Goal: Book appointment/travel/reservation

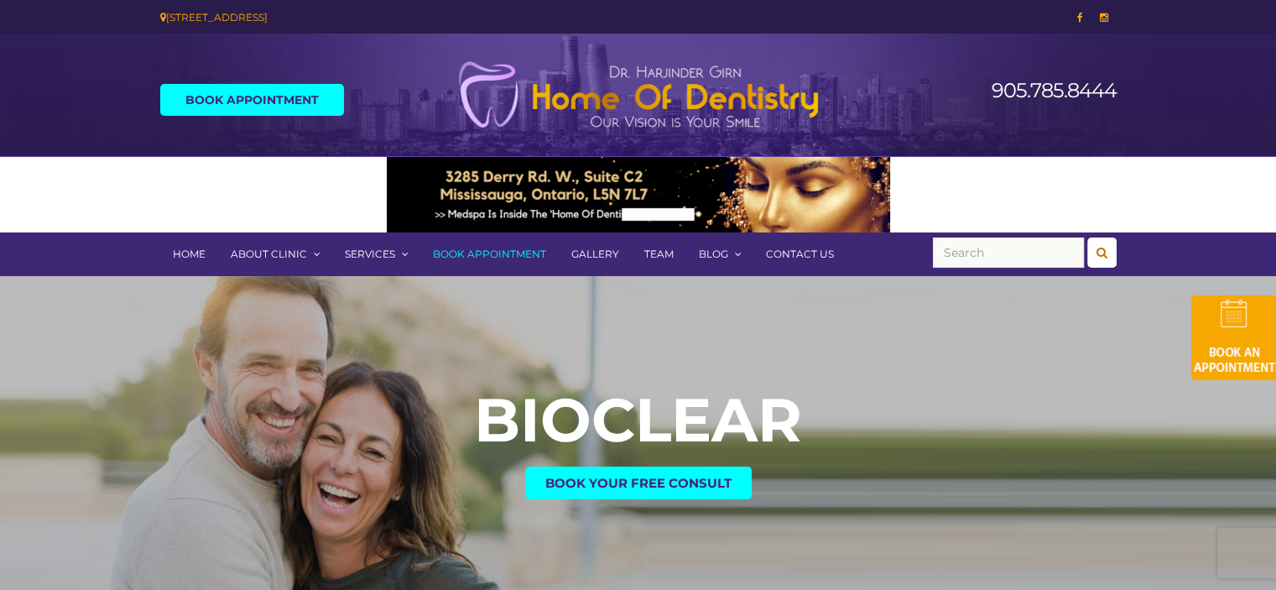
click at [642, 485] on span "Book Your Free Consult" at bounding box center [638, 482] width 186 height 13
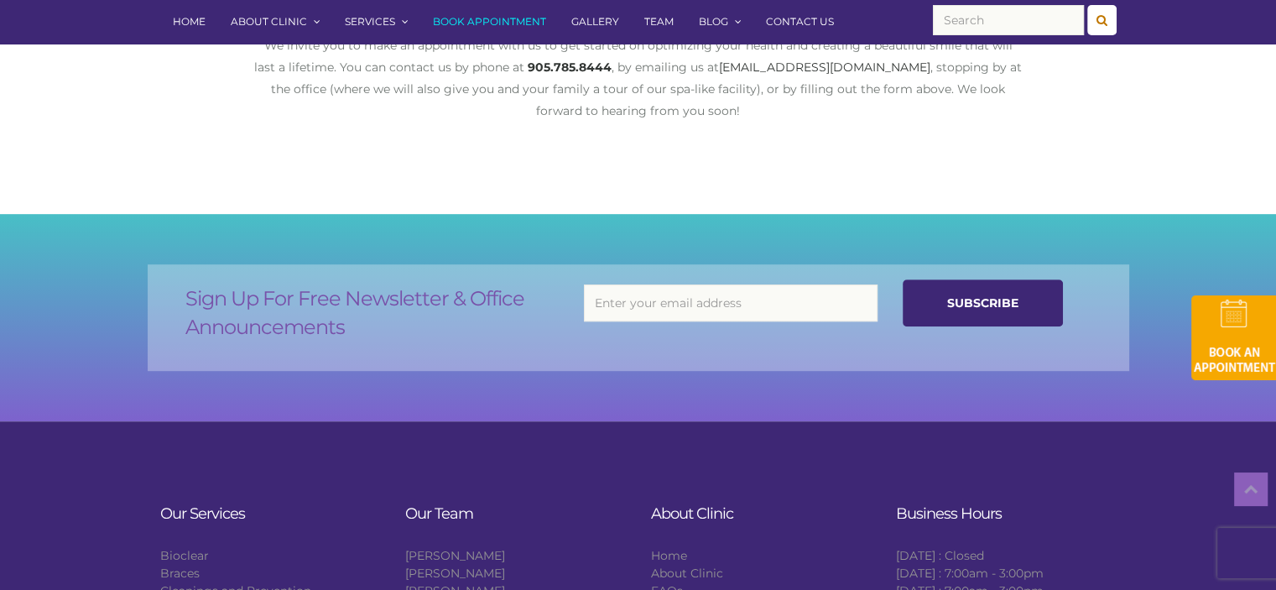
scroll to position [760, 0]
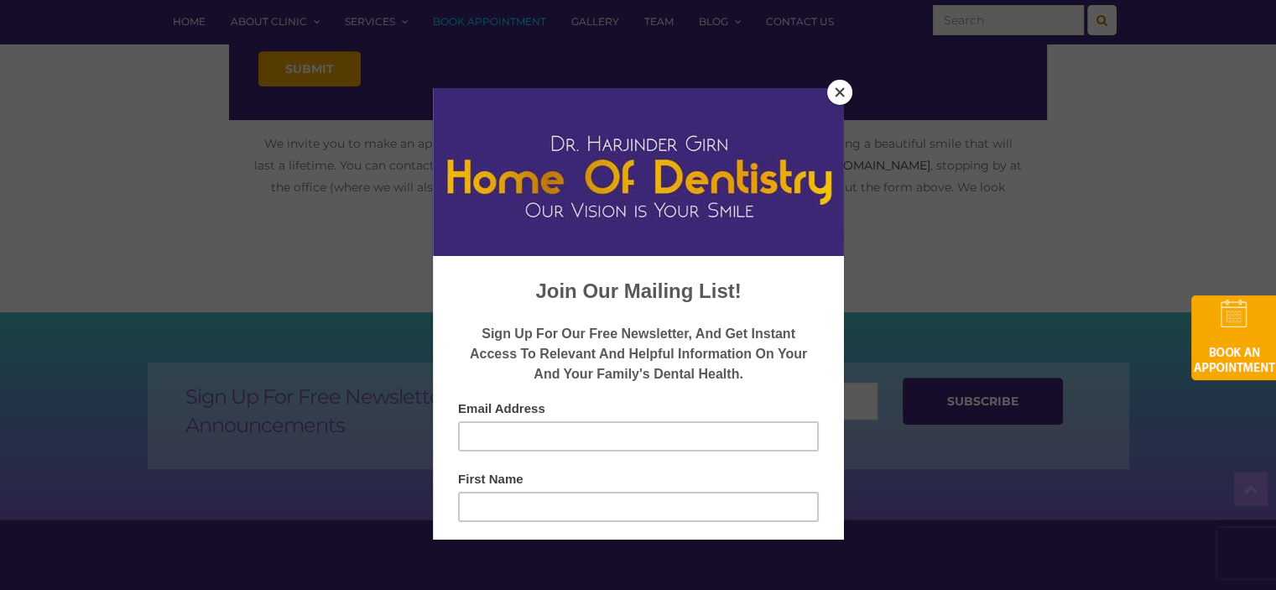
click at [843, 88] on button "Close" at bounding box center [839, 92] width 25 height 25
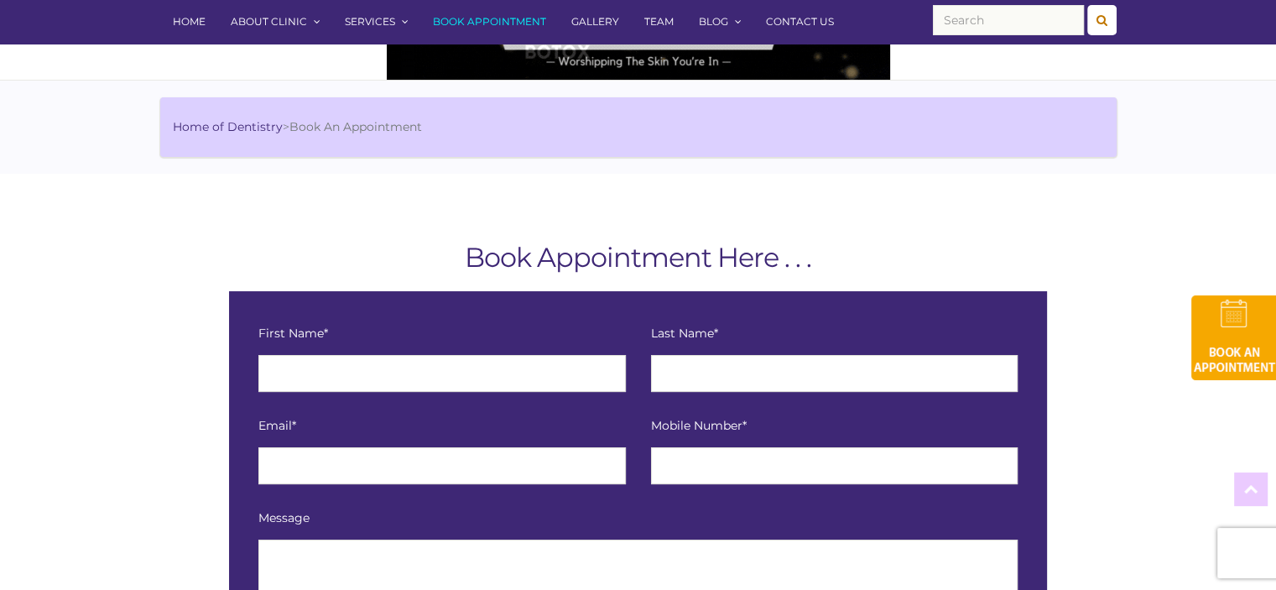
scroll to position [0, 0]
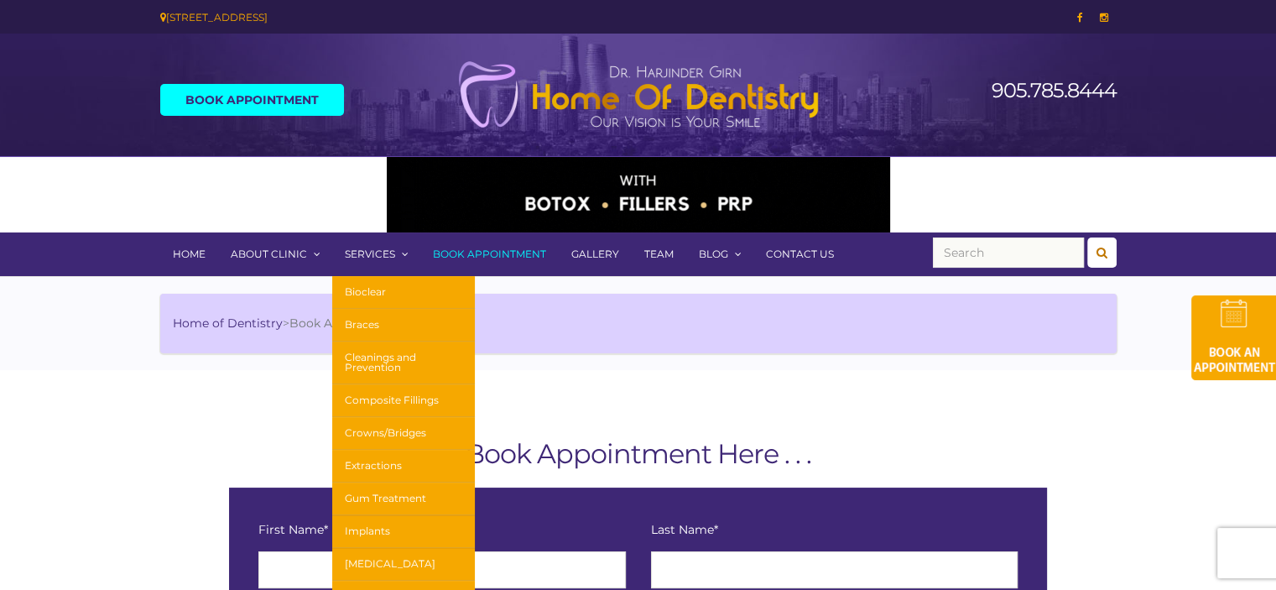
click at [362, 253] on link "Services" at bounding box center [376, 254] width 88 height 44
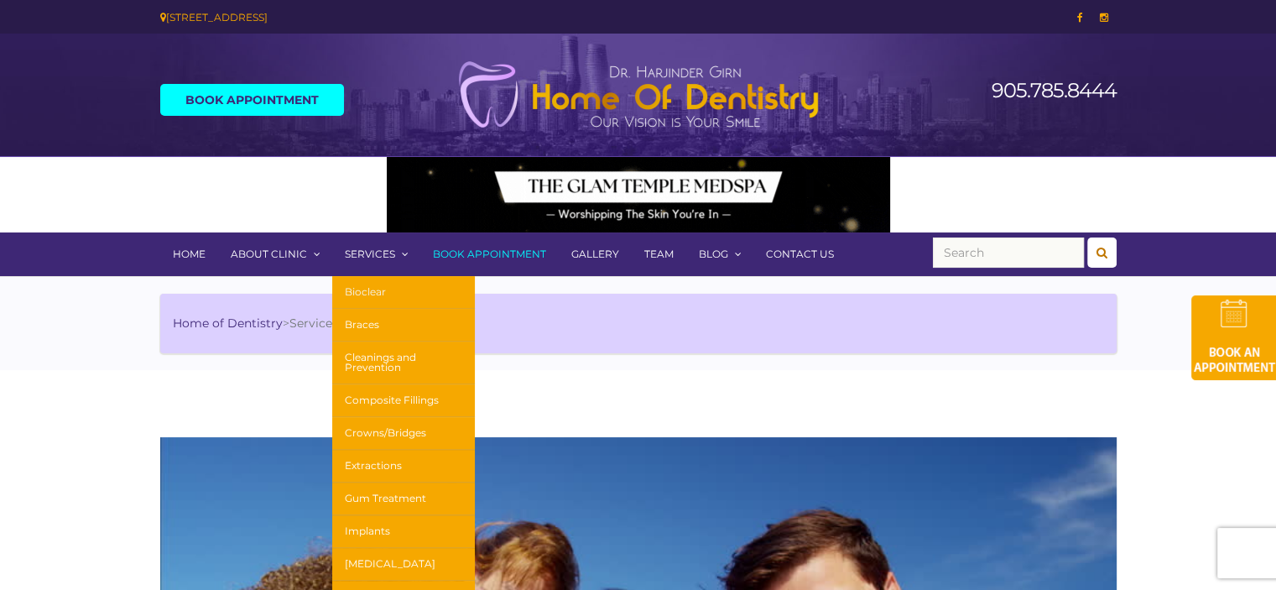
click at [372, 292] on link "Bioclear" at bounding box center [403, 292] width 143 height 33
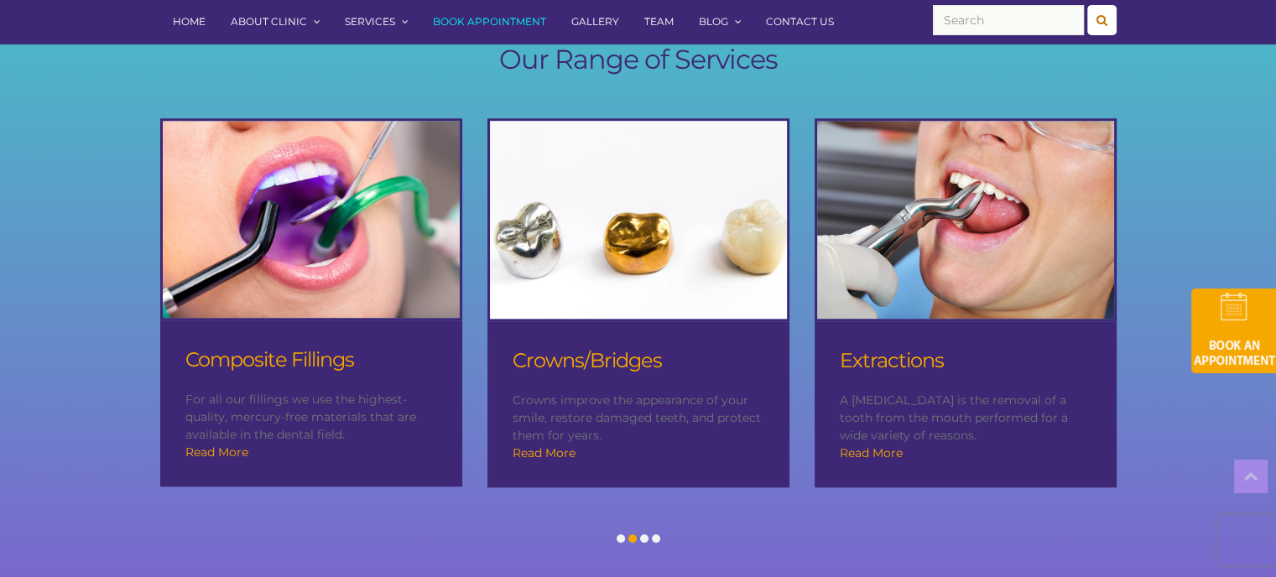
scroll to position [1592, 0]
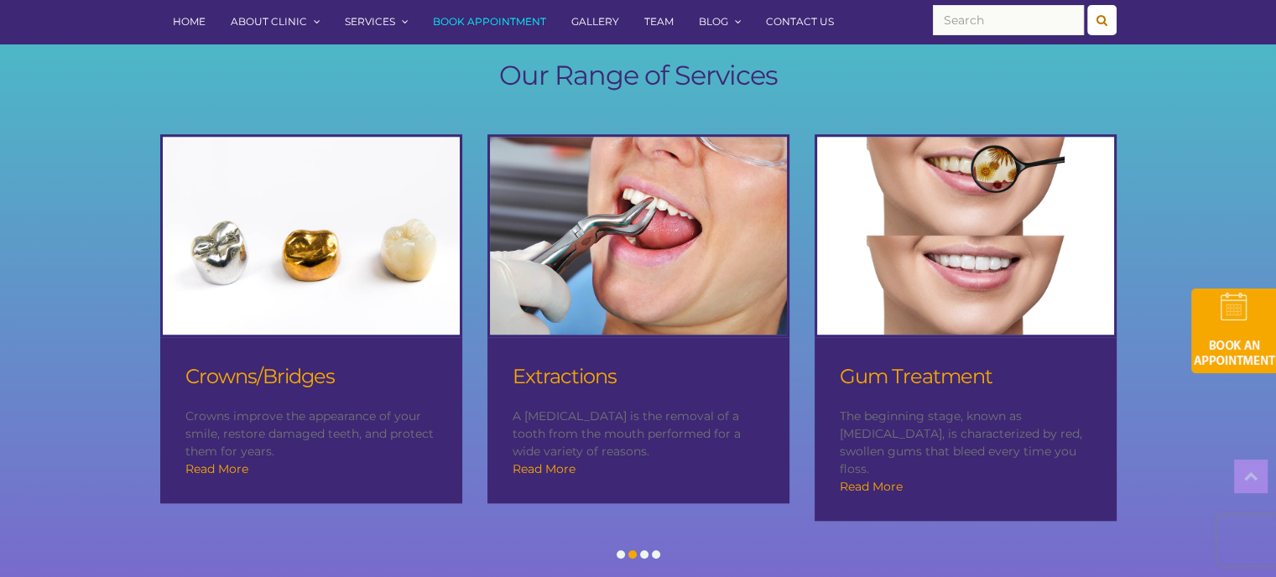
click at [658, 550] on span at bounding box center [656, 554] width 8 height 8
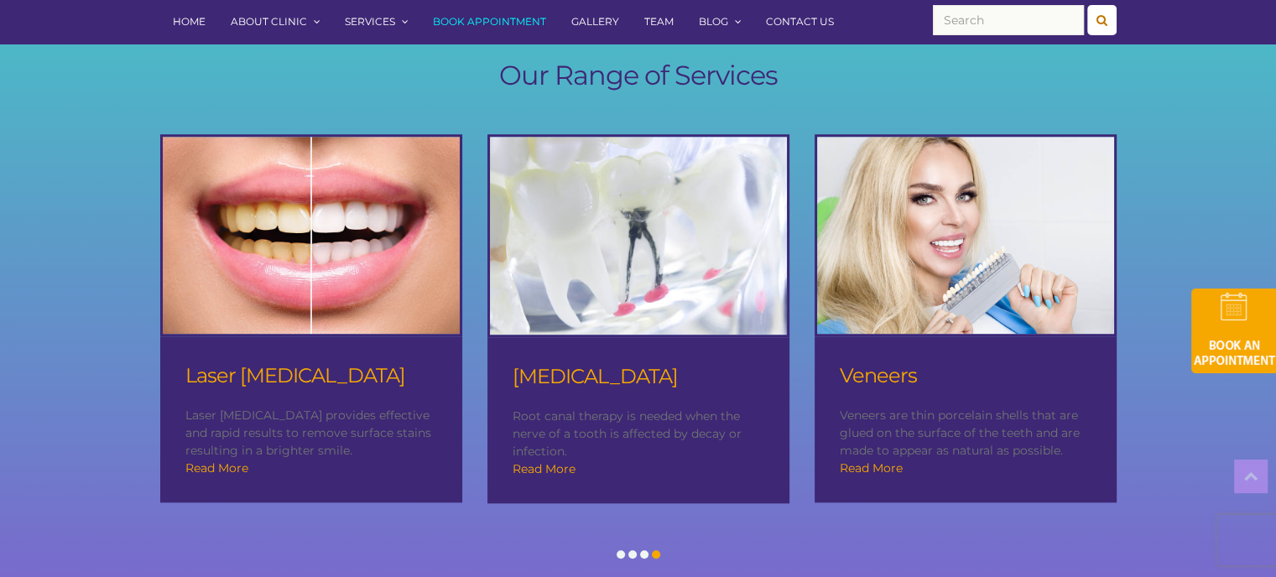
click at [645, 550] on span at bounding box center [644, 554] width 8 height 8
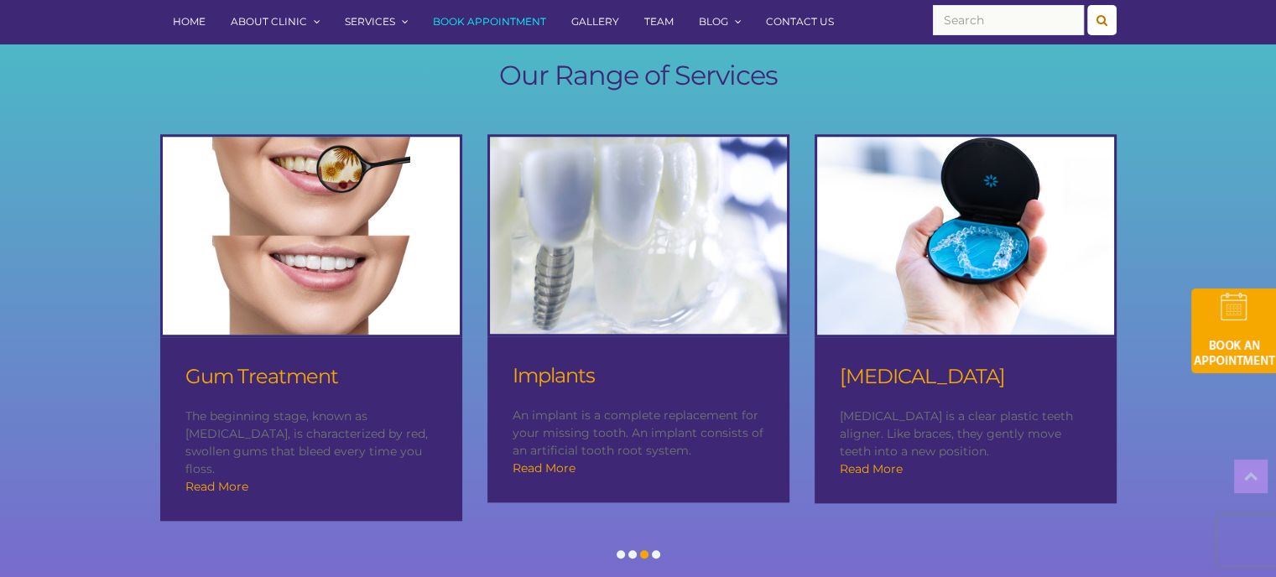
scroll to position [1506, 0]
click at [631, 550] on span at bounding box center [632, 554] width 8 height 8
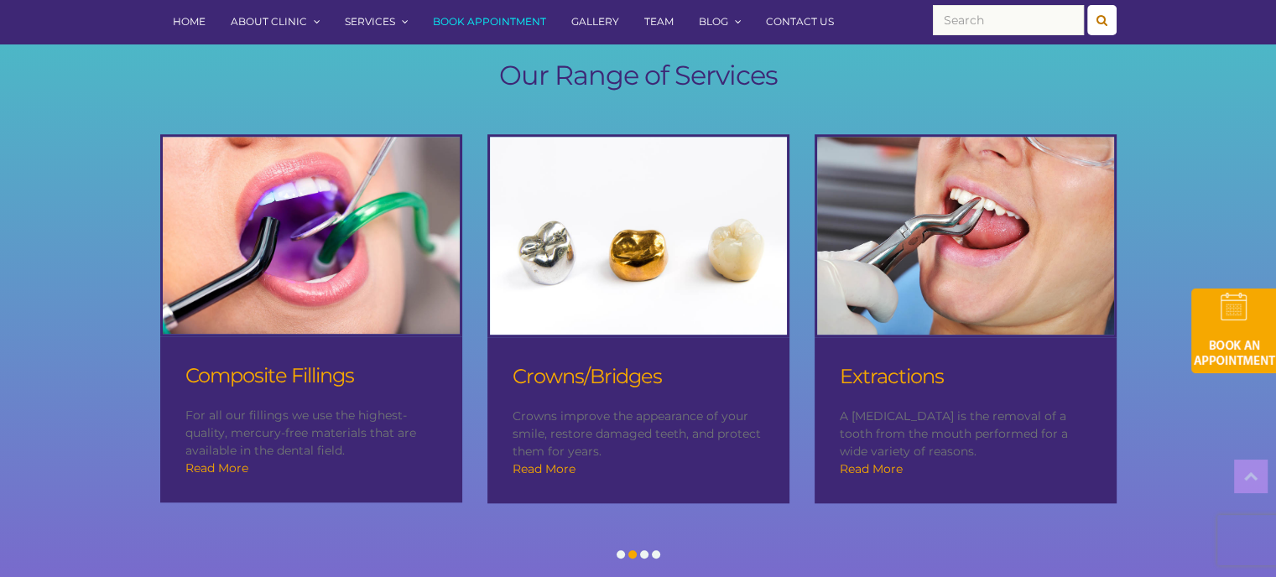
click at [619, 550] on span at bounding box center [620, 554] width 8 height 8
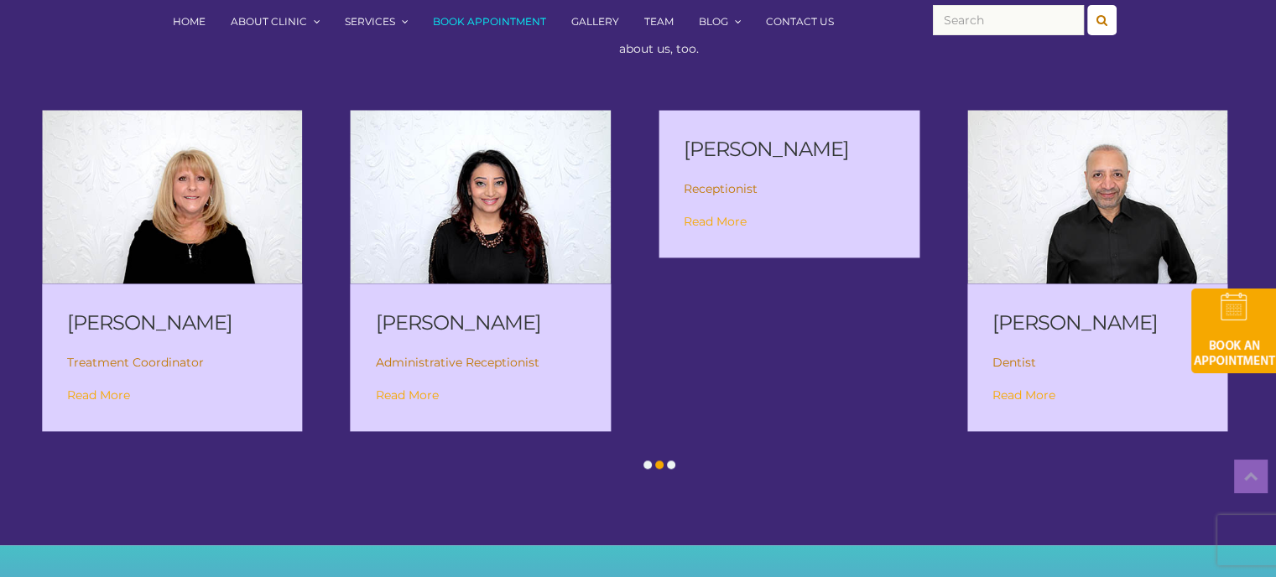
scroll to position [2261, 0]
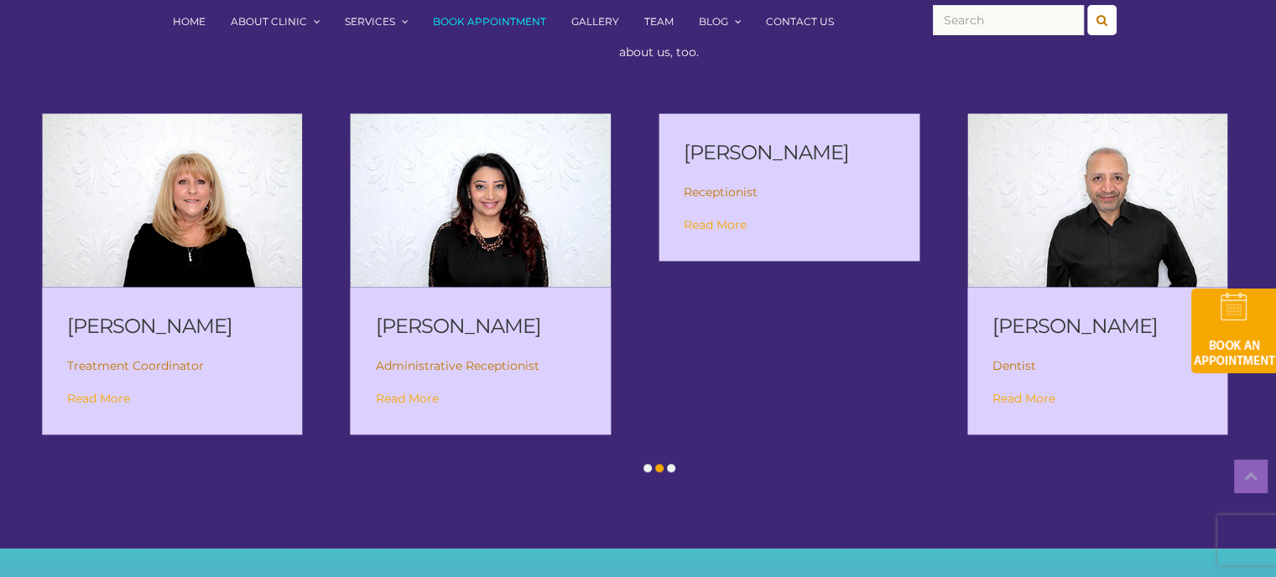
click at [670, 464] on span at bounding box center [671, 468] width 8 height 8
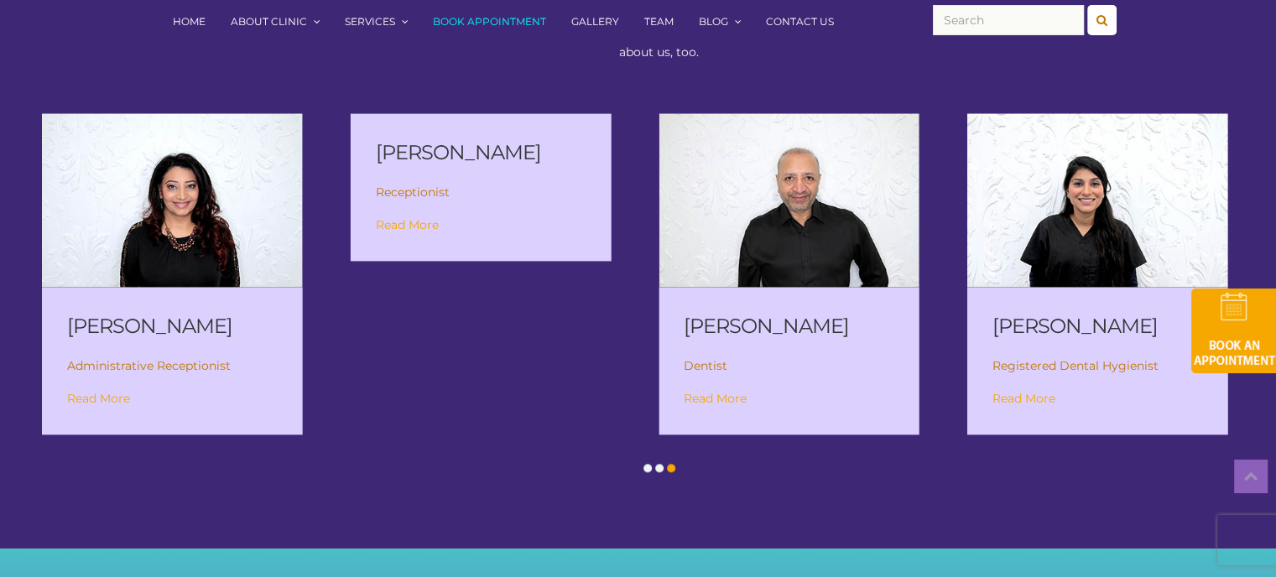
click at [720, 391] on link "Read More" at bounding box center [715, 398] width 63 height 15
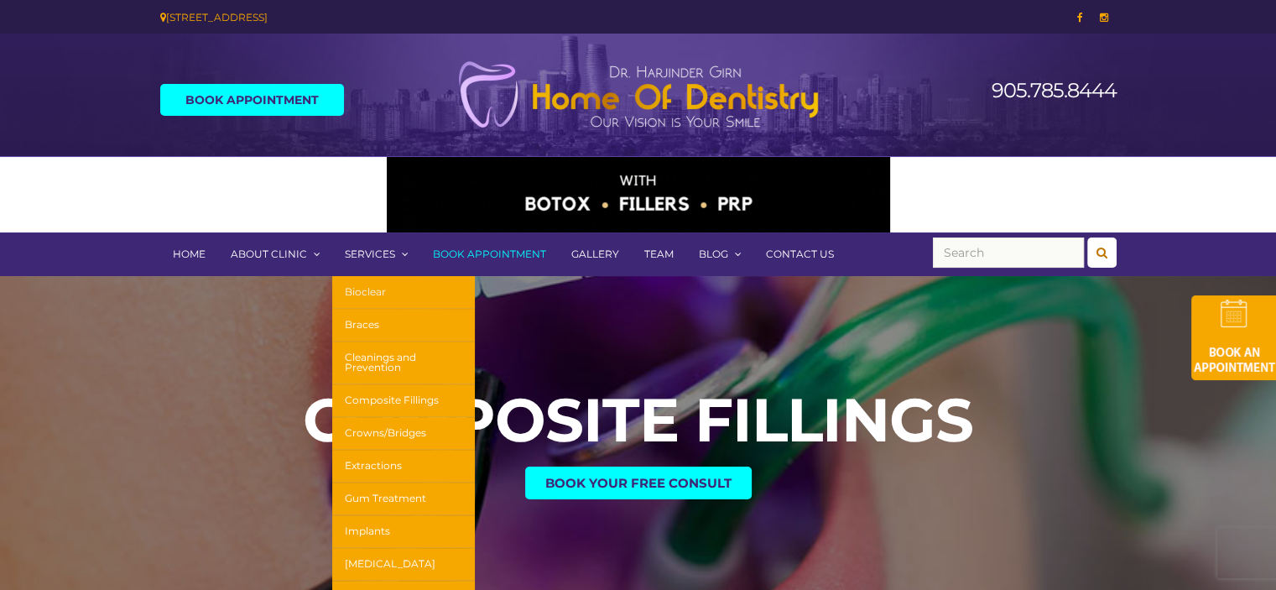
click at [377, 293] on link "Bioclear" at bounding box center [403, 292] width 143 height 33
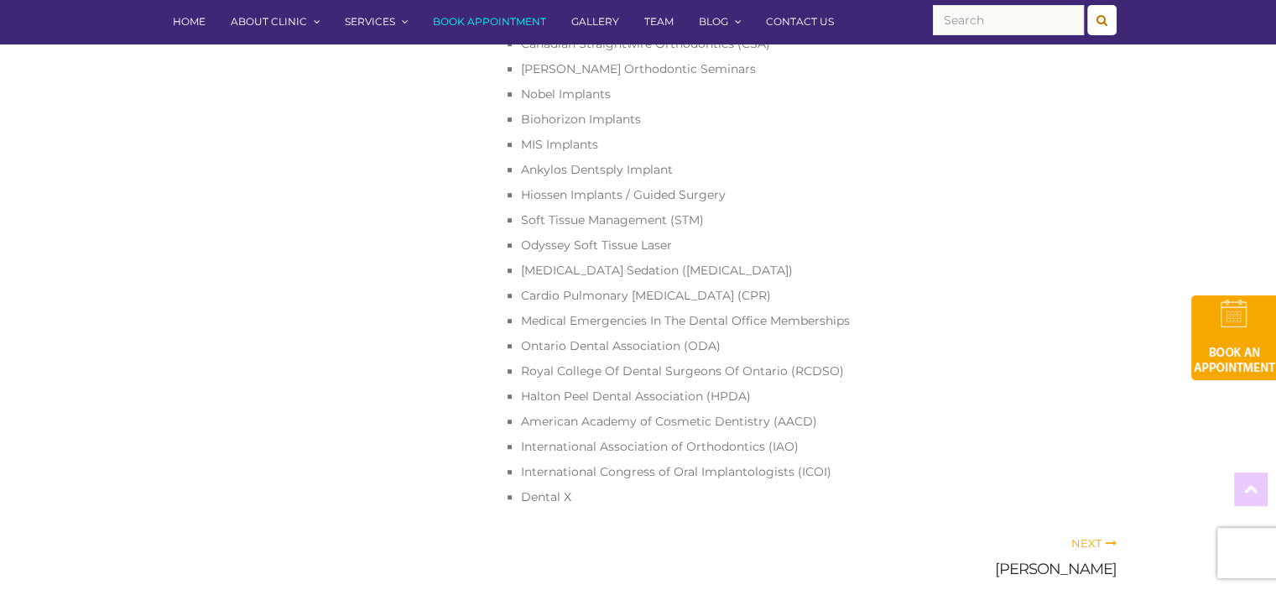
scroll to position [1090, 0]
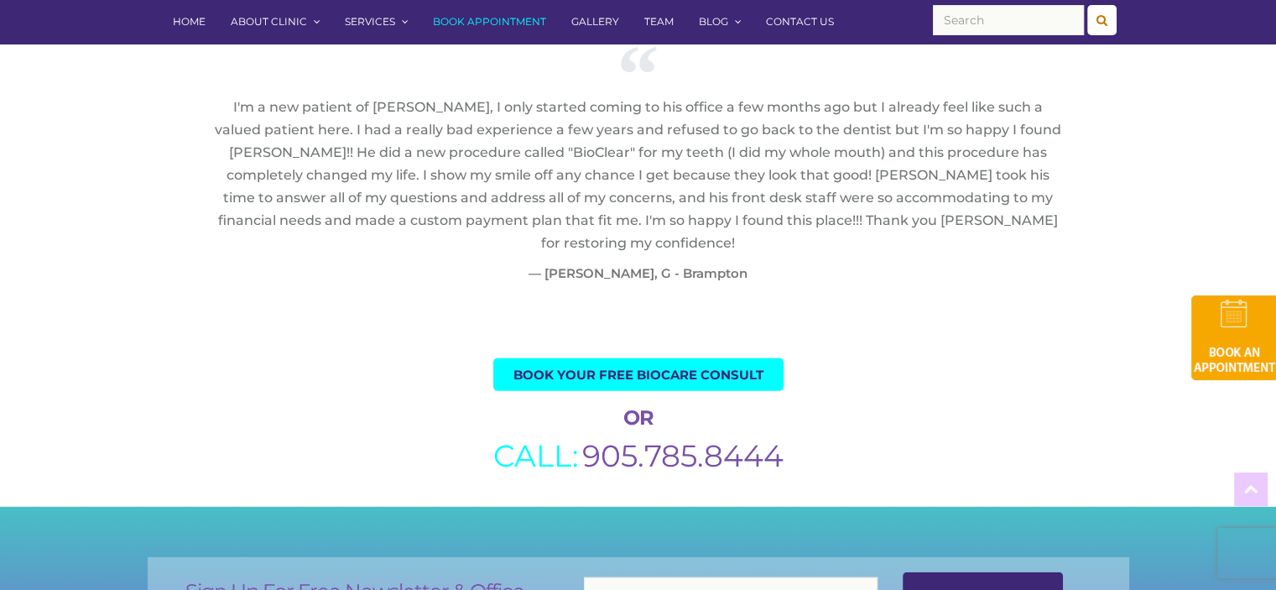
scroll to position [4948, 0]
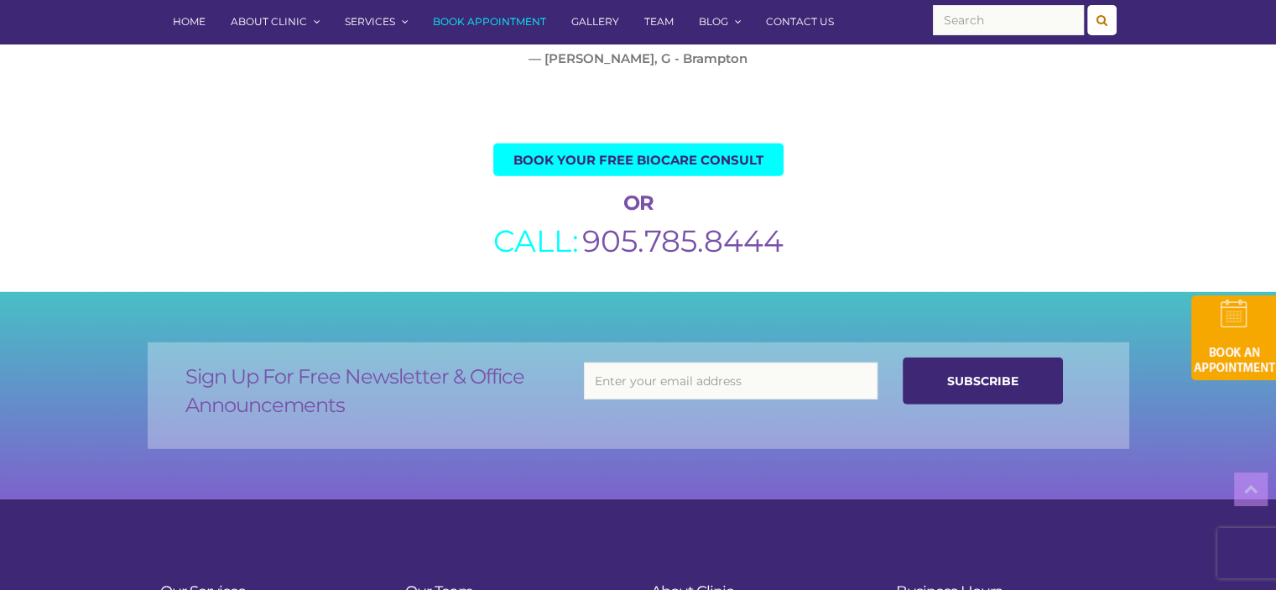
click at [668, 153] on span "Book Your Free BIOCARE Consult" at bounding box center [638, 159] width 250 height 13
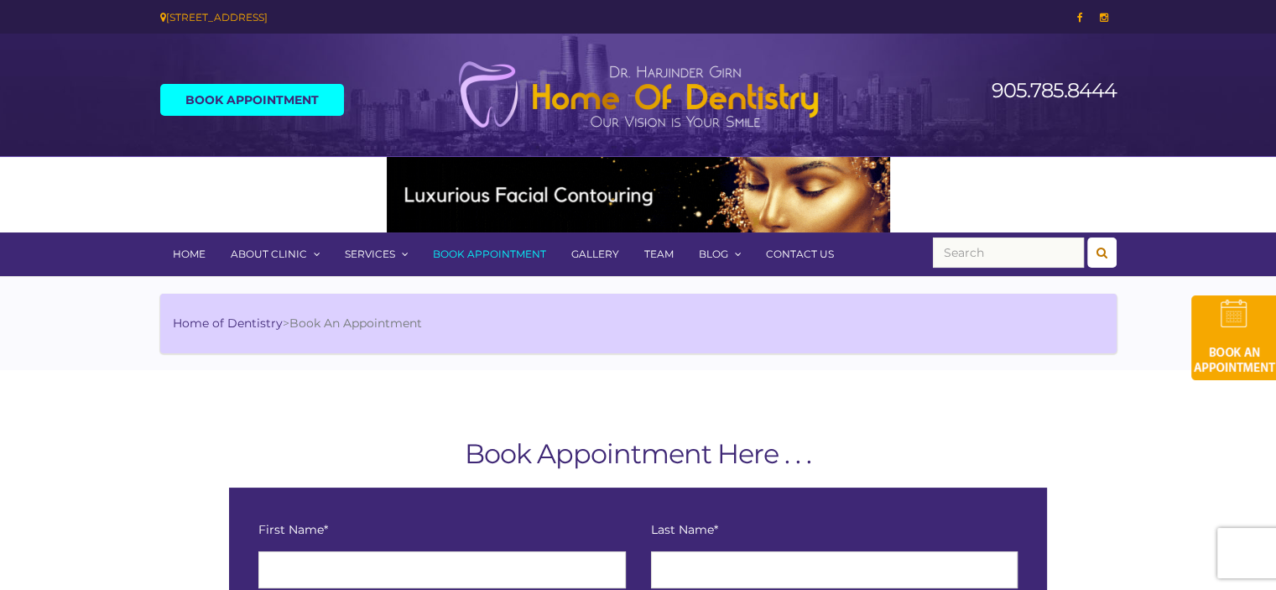
scroll to position [335, 0]
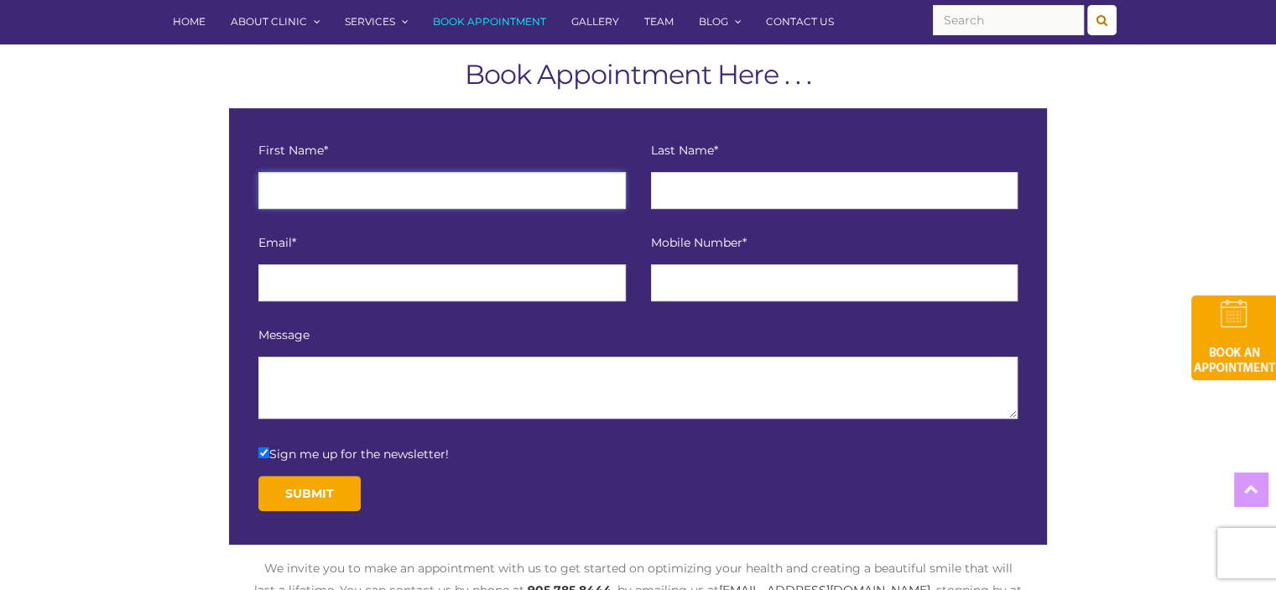
click at [462, 173] on input "text" at bounding box center [441, 190] width 367 height 37
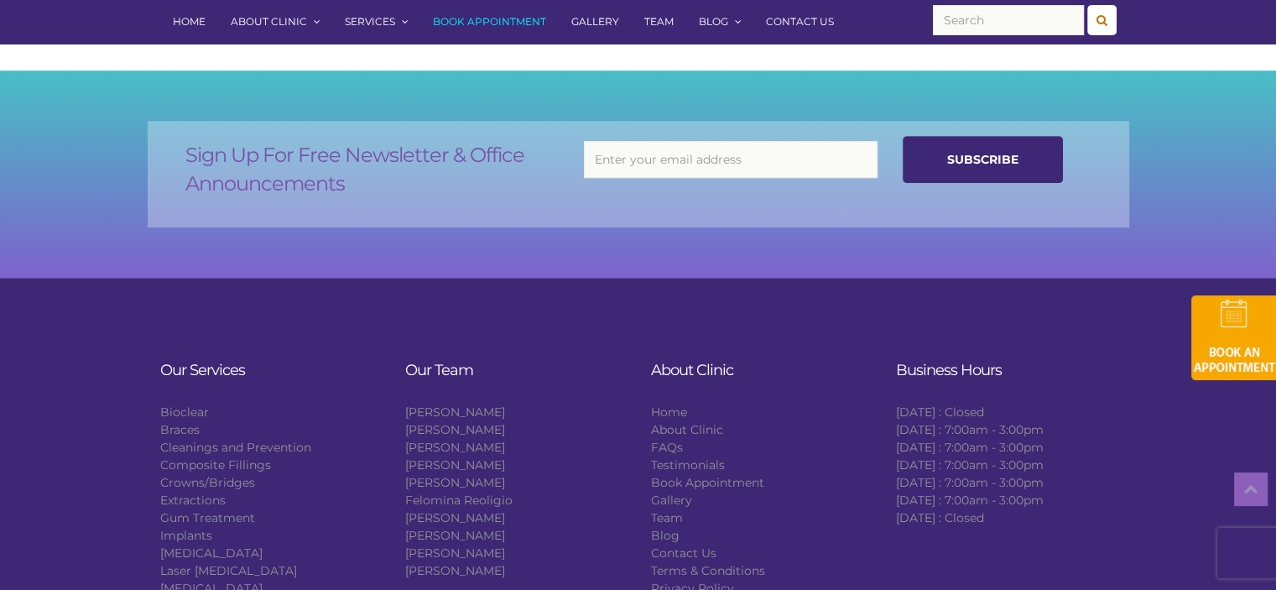
scroll to position [1258, 0]
